Goal: Navigation & Orientation: Find specific page/section

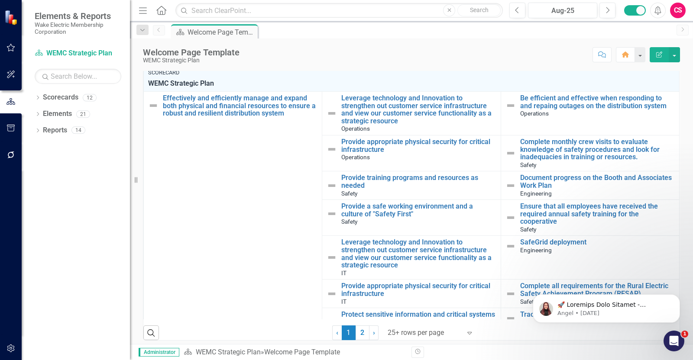
scroll to position [54, 0]
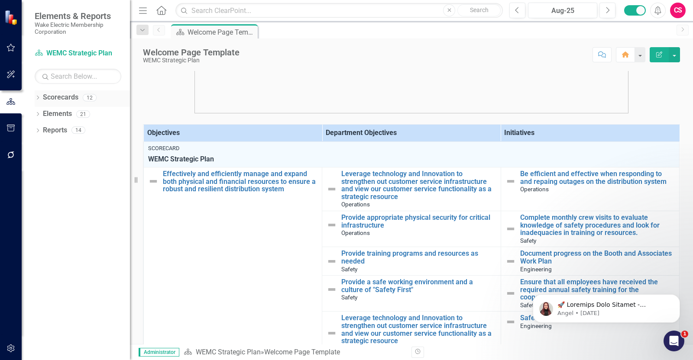
click at [61, 98] on link "Scorecards" at bounding box center [60, 98] width 35 height 10
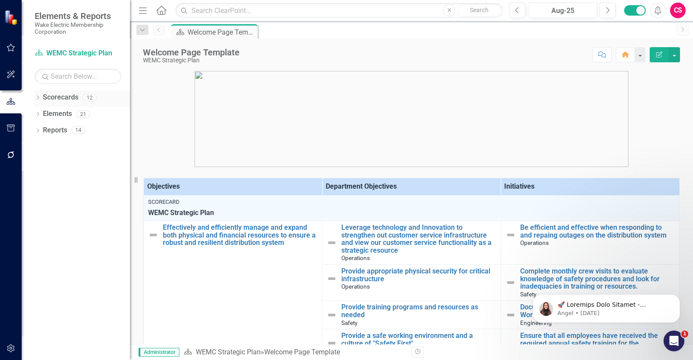
click at [37, 100] on icon "Dropdown" at bounding box center [38, 98] width 6 height 5
